Goal: Task Accomplishment & Management: Manage account settings

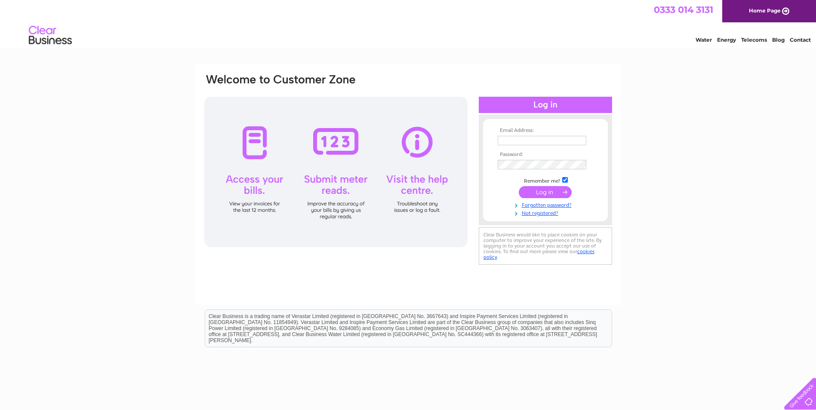
type input "[EMAIL_ADDRESS][PERSON_NAME][DOMAIN_NAME]"
click at [547, 190] on input "submit" at bounding box center [545, 192] width 53 height 12
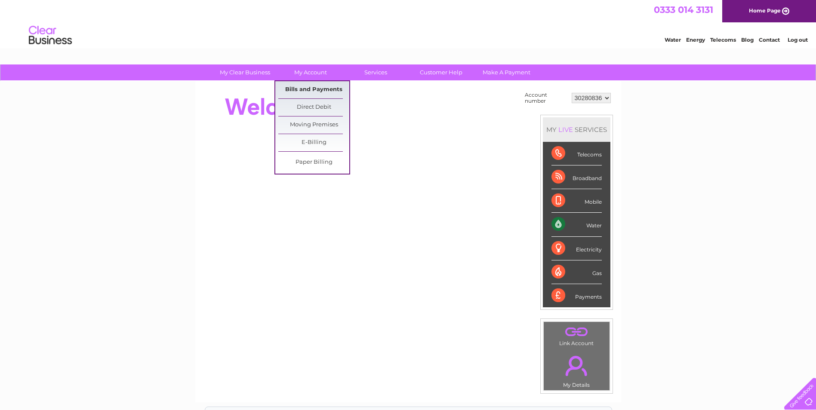
click at [318, 90] on link "Bills and Payments" at bounding box center [313, 89] width 71 height 17
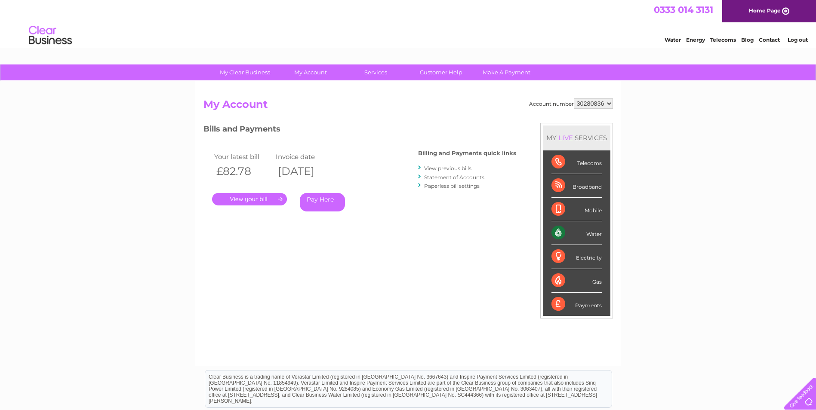
click at [251, 200] on link "." at bounding box center [249, 199] width 75 height 12
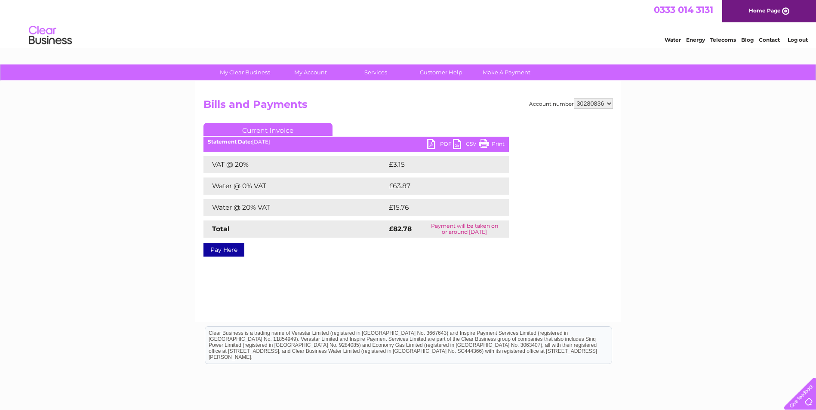
click at [436, 145] on link "PDF" at bounding box center [440, 145] width 26 height 12
